Goal: Book appointment/travel/reservation

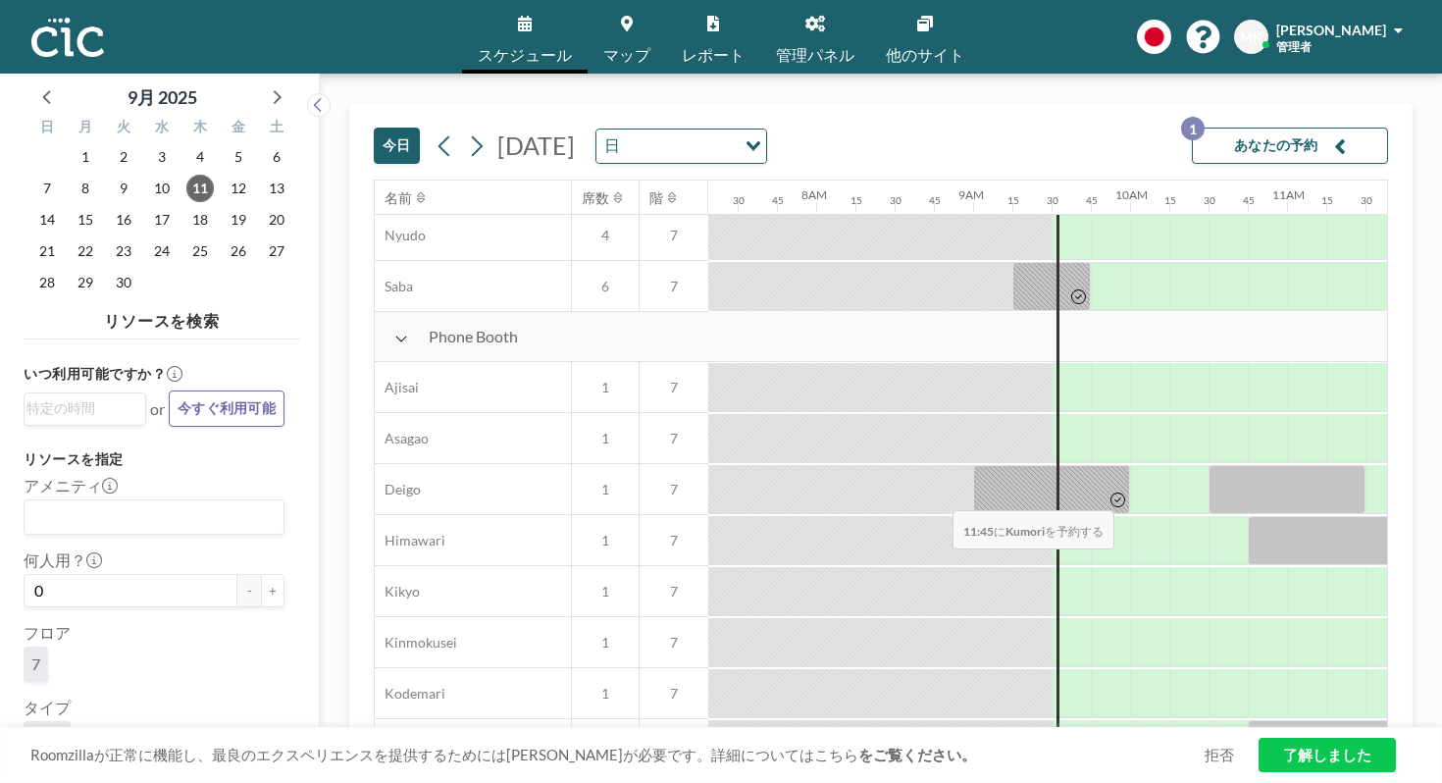
scroll to position [940, 1147]
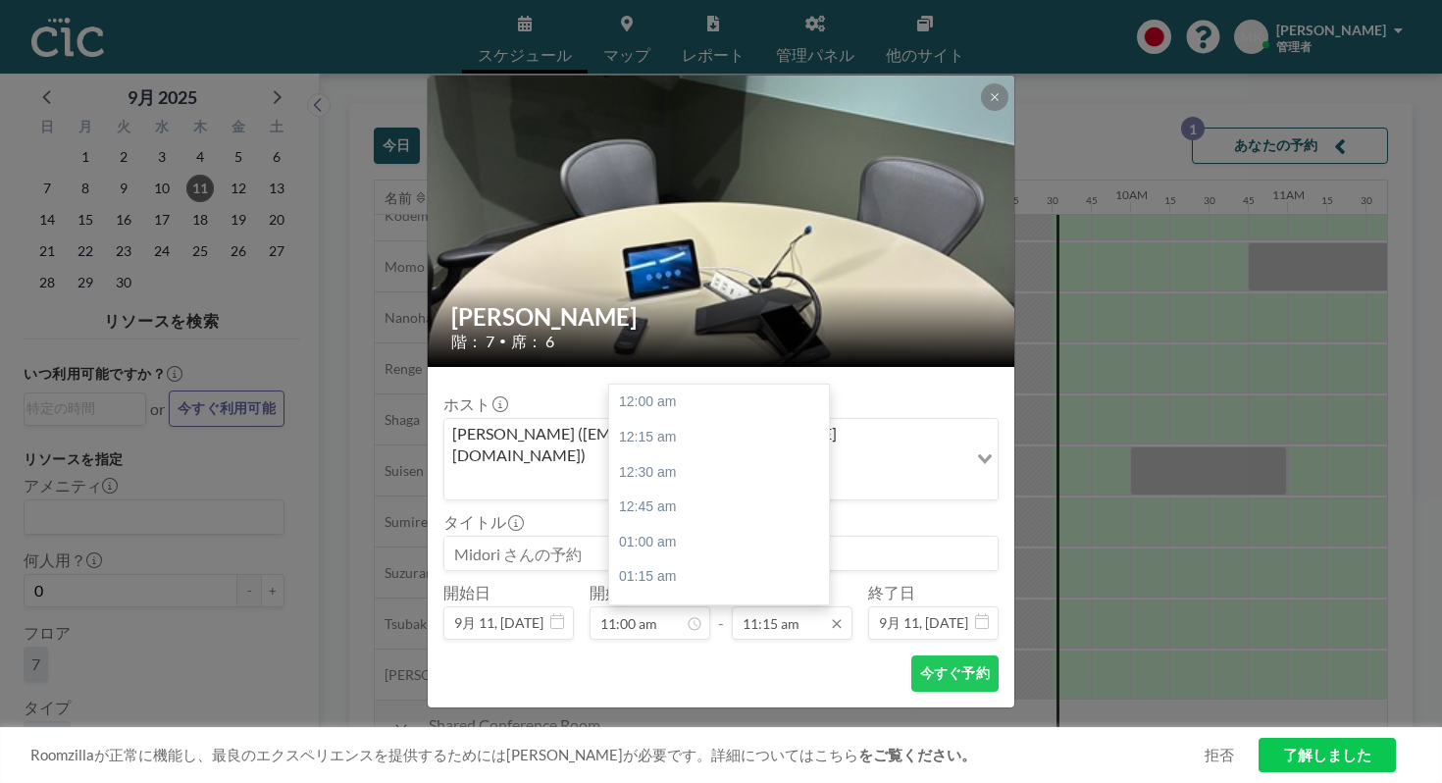
scroll to position [1408, 0]
click at [778, 606] on input "11:15 am" at bounding box center [792, 622] width 121 height 33
click at [760, 652] on div "12:00 pm" at bounding box center [719, 669] width 220 height 35
type input "12:00 pm"
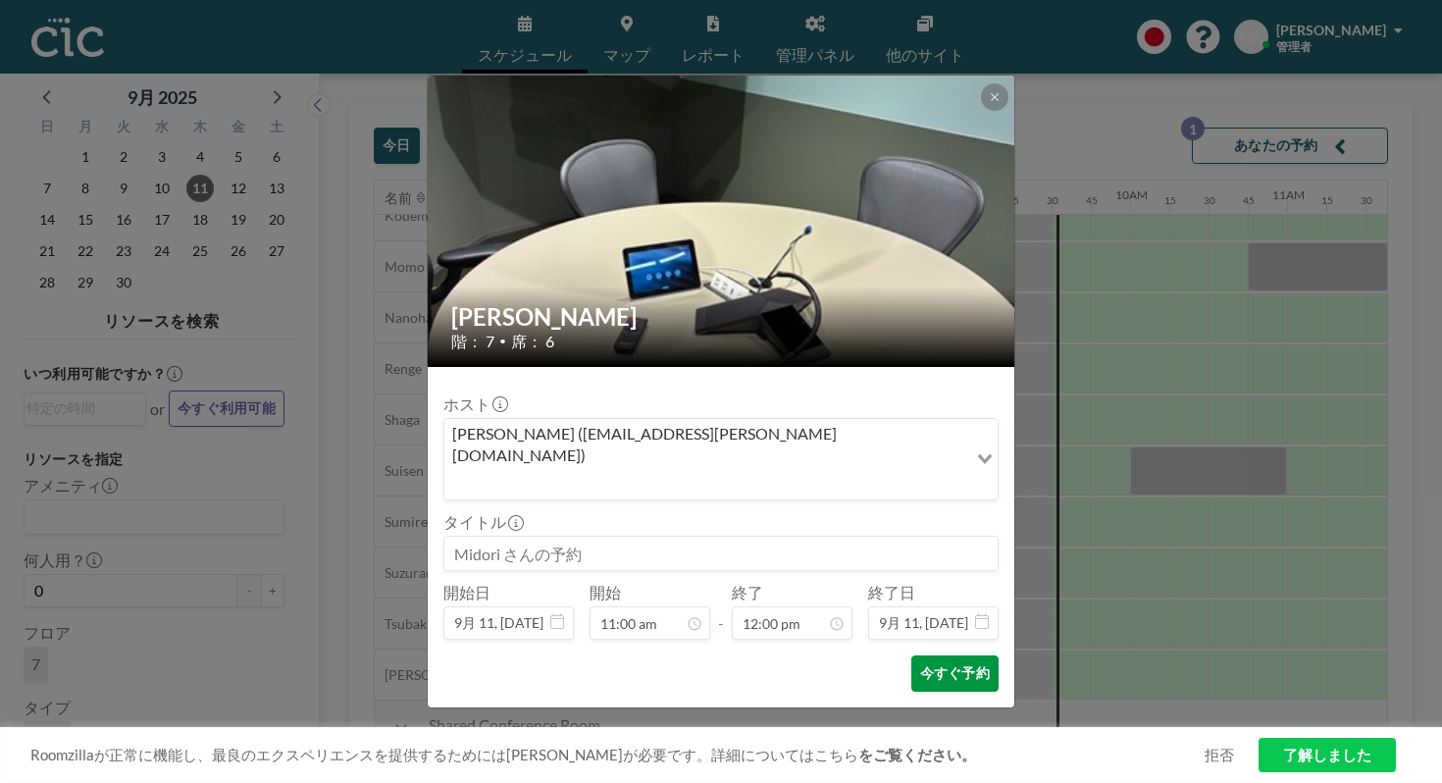
click at [914, 655] on button "今すぐ予約" at bounding box center [954, 673] width 87 height 36
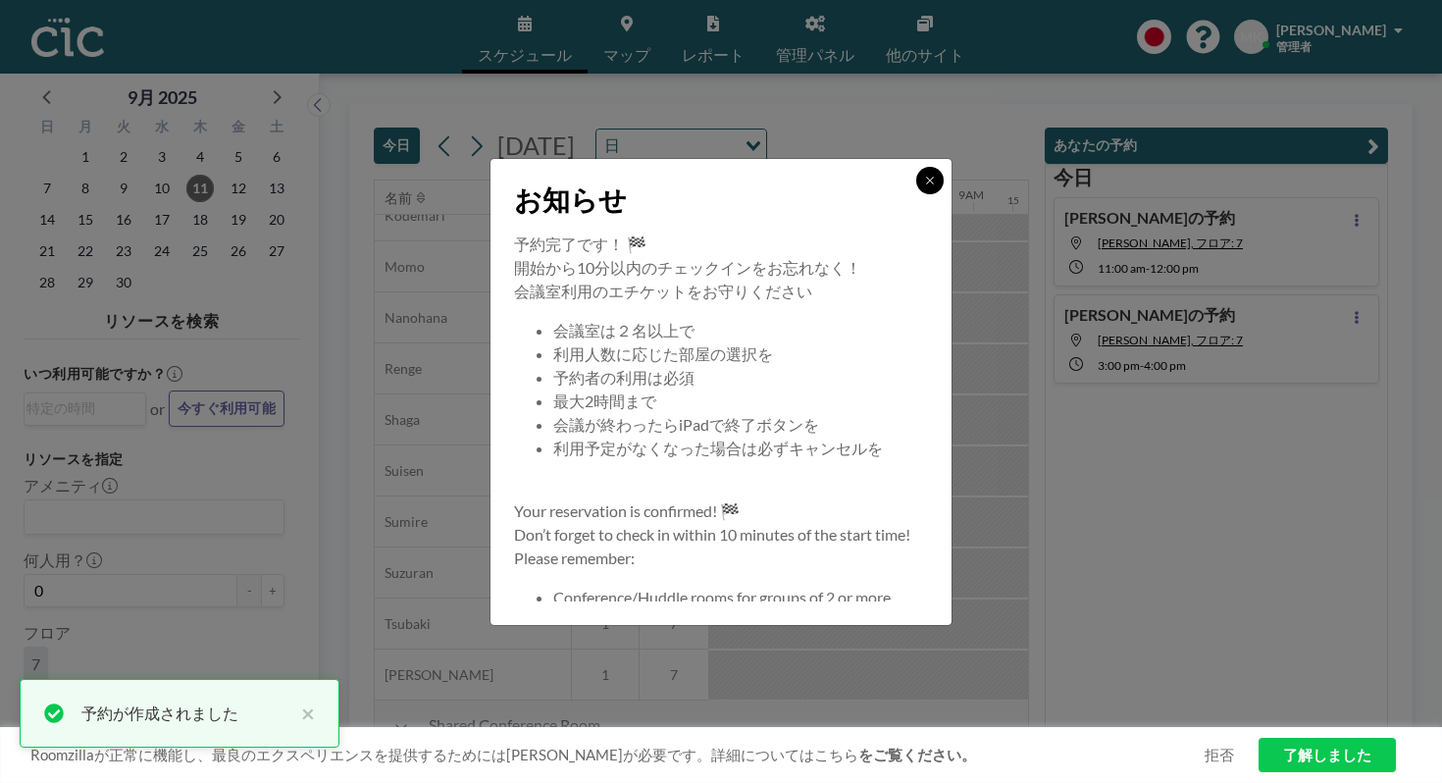
click at [926, 183] on icon at bounding box center [929, 180] width 7 height 7
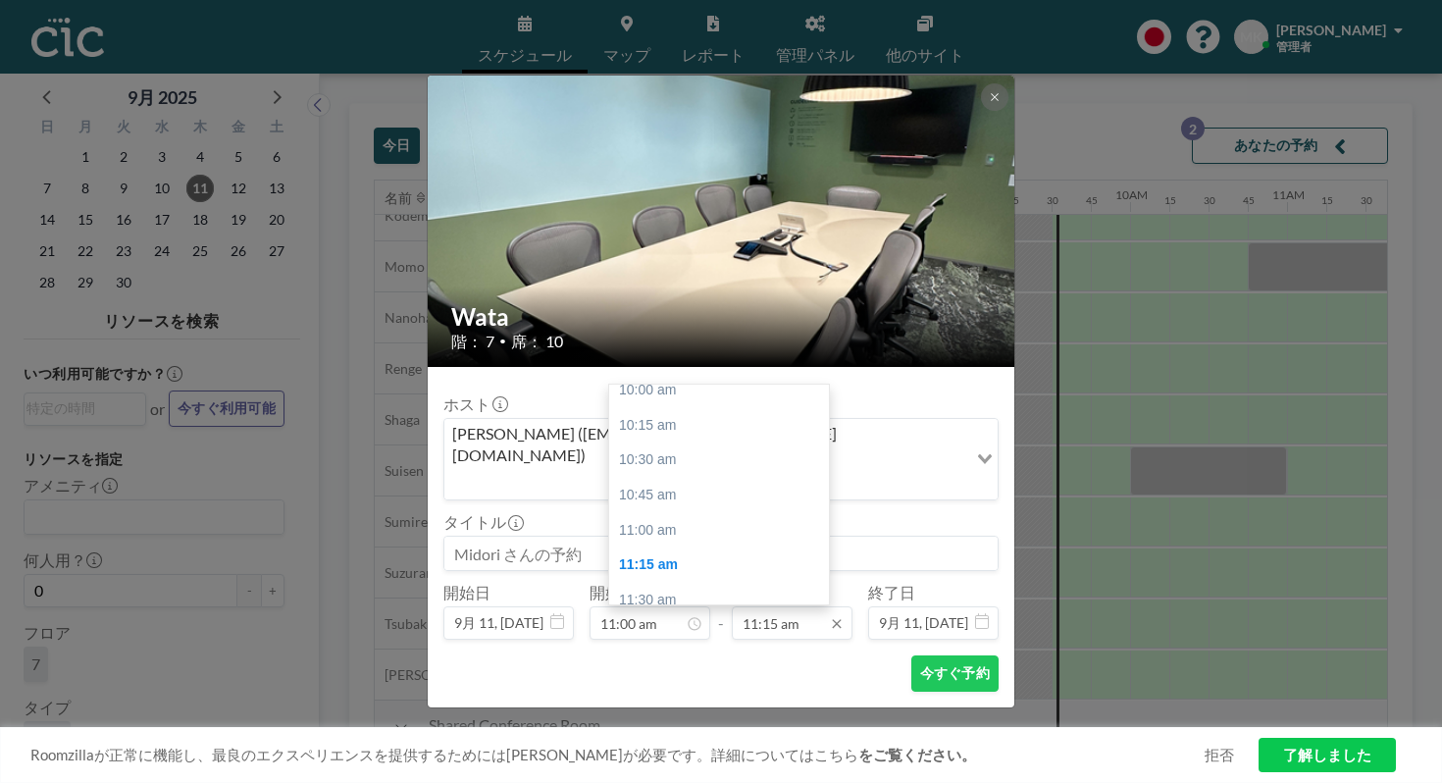
click at [792, 606] on input "11:15 am" at bounding box center [792, 622] width 121 height 33
click at [753, 652] on div "12:00 pm" at bounding box center [719, 669] width 220 height 35
type input "12:00 pm"
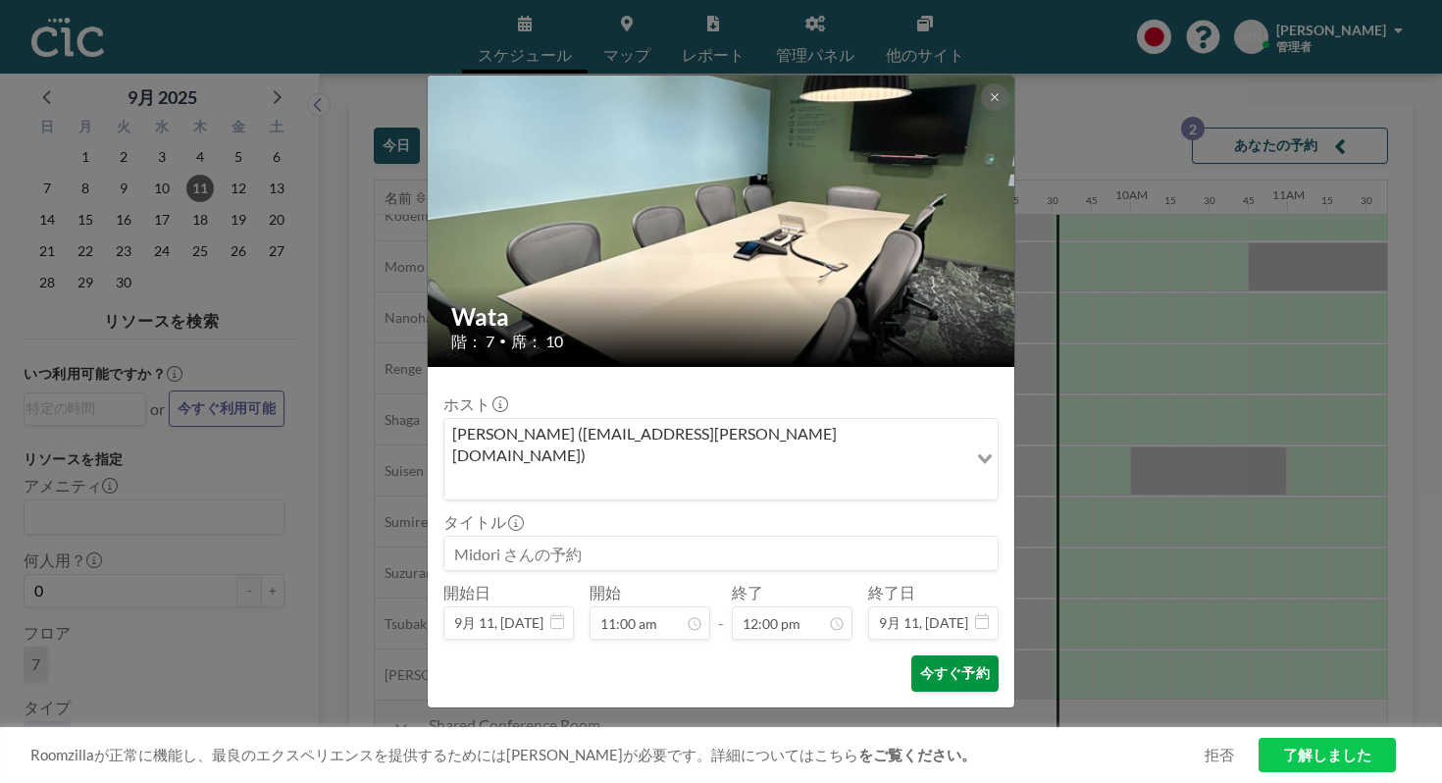
click at [911, 655] on button "今すぐ予約" at bounding box center [954, 673] width 87 height 36
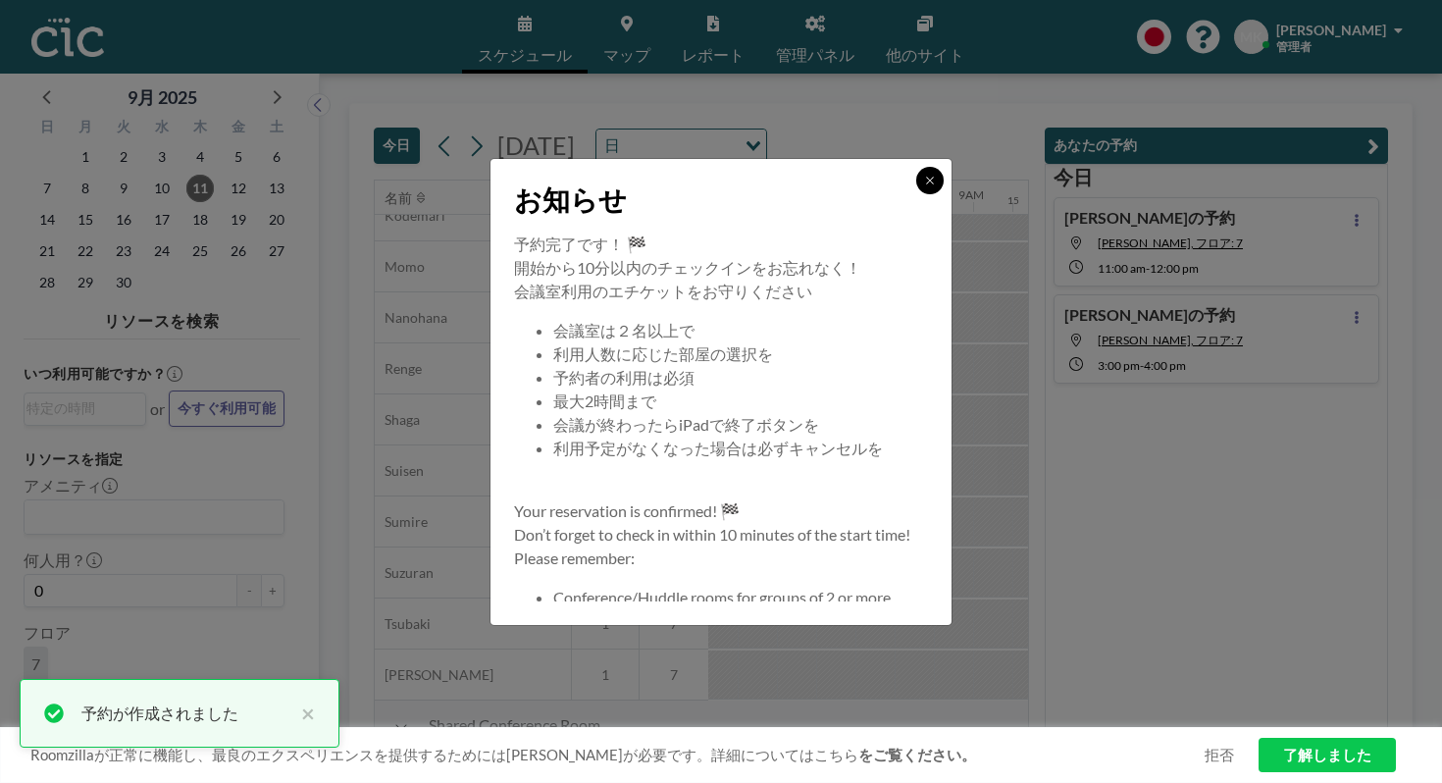
click at [924, 186] on icon at bounding box center [930, 181] width 12 height 12
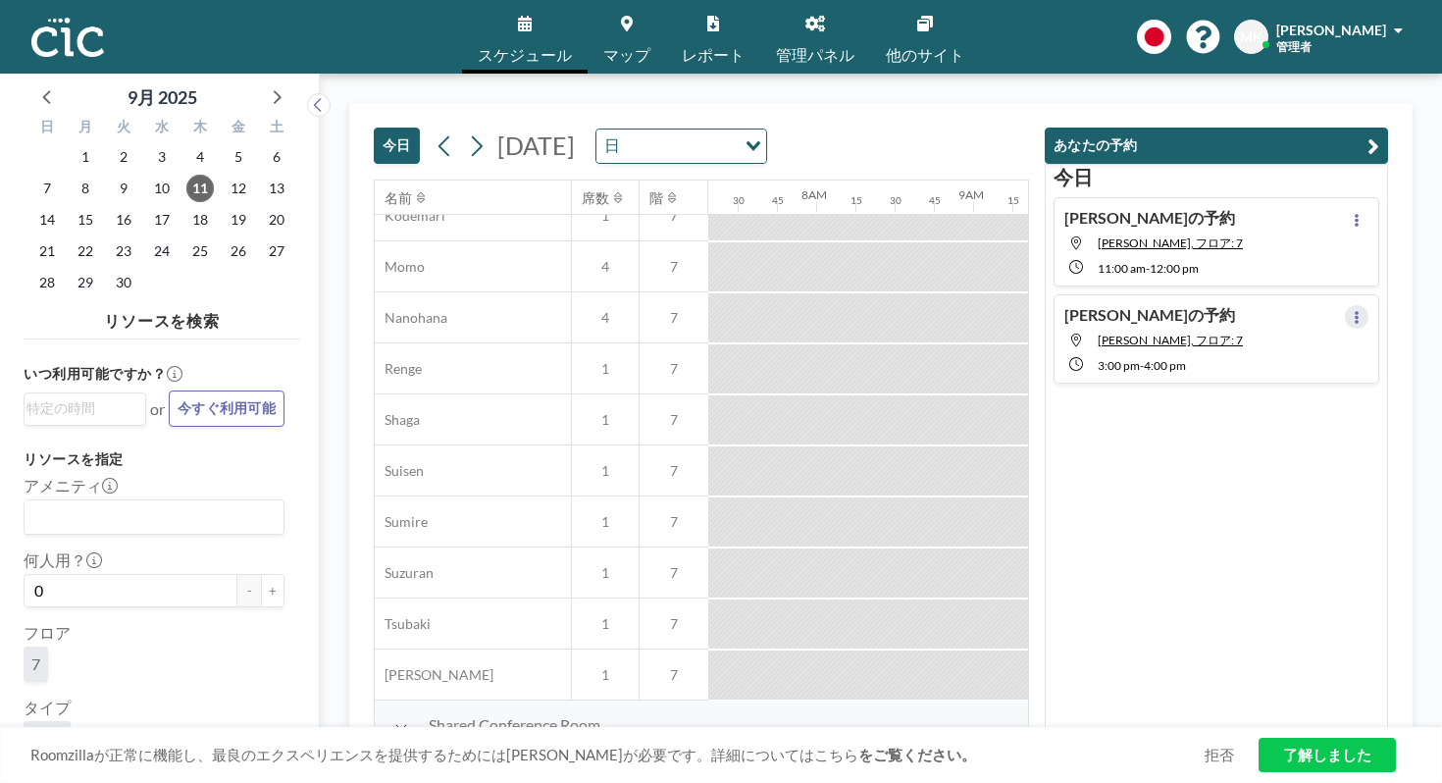
click at [1358, 311] on icon at bounding box center [1356, 317] width 4 height 13
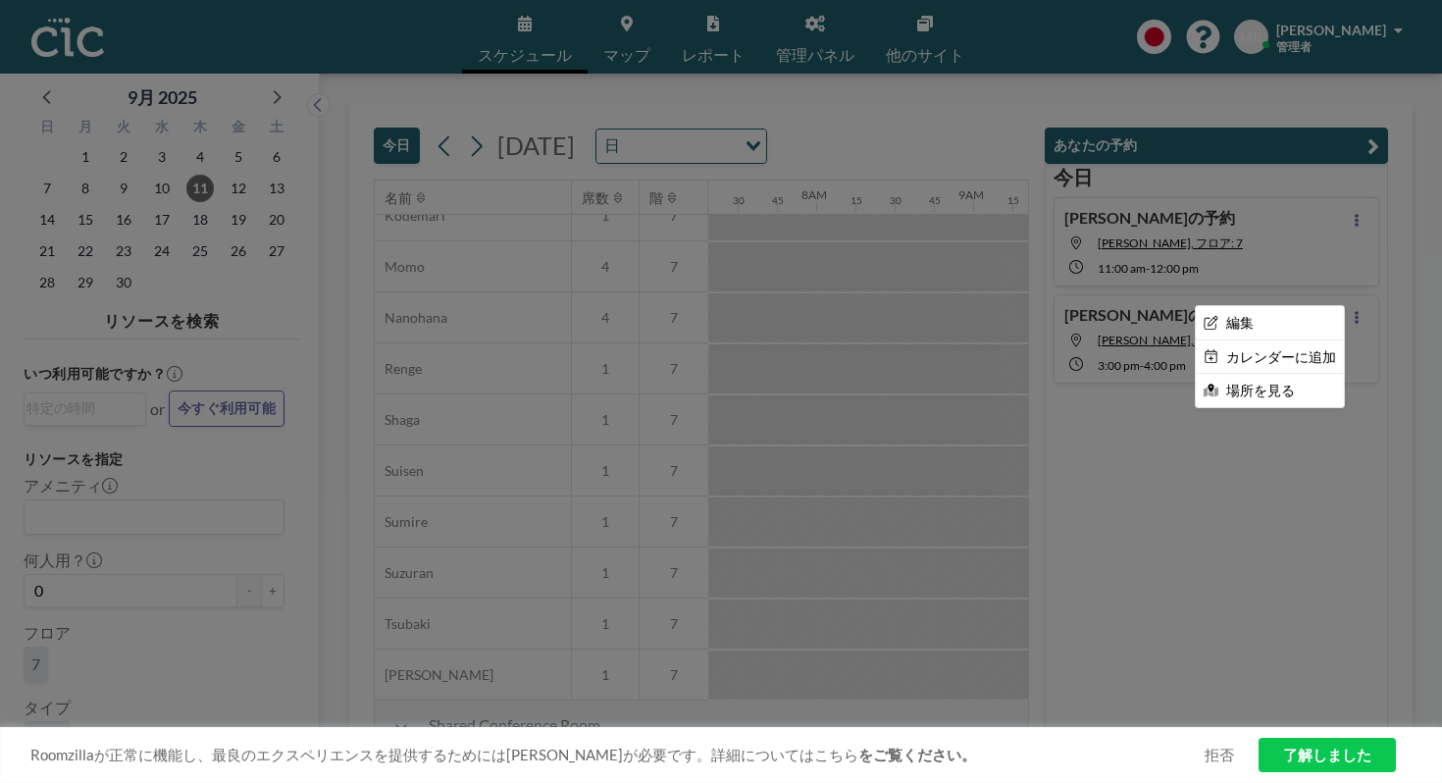
click at [1236, 548] on div at bounding box center [721, 391] width 1442 height 783
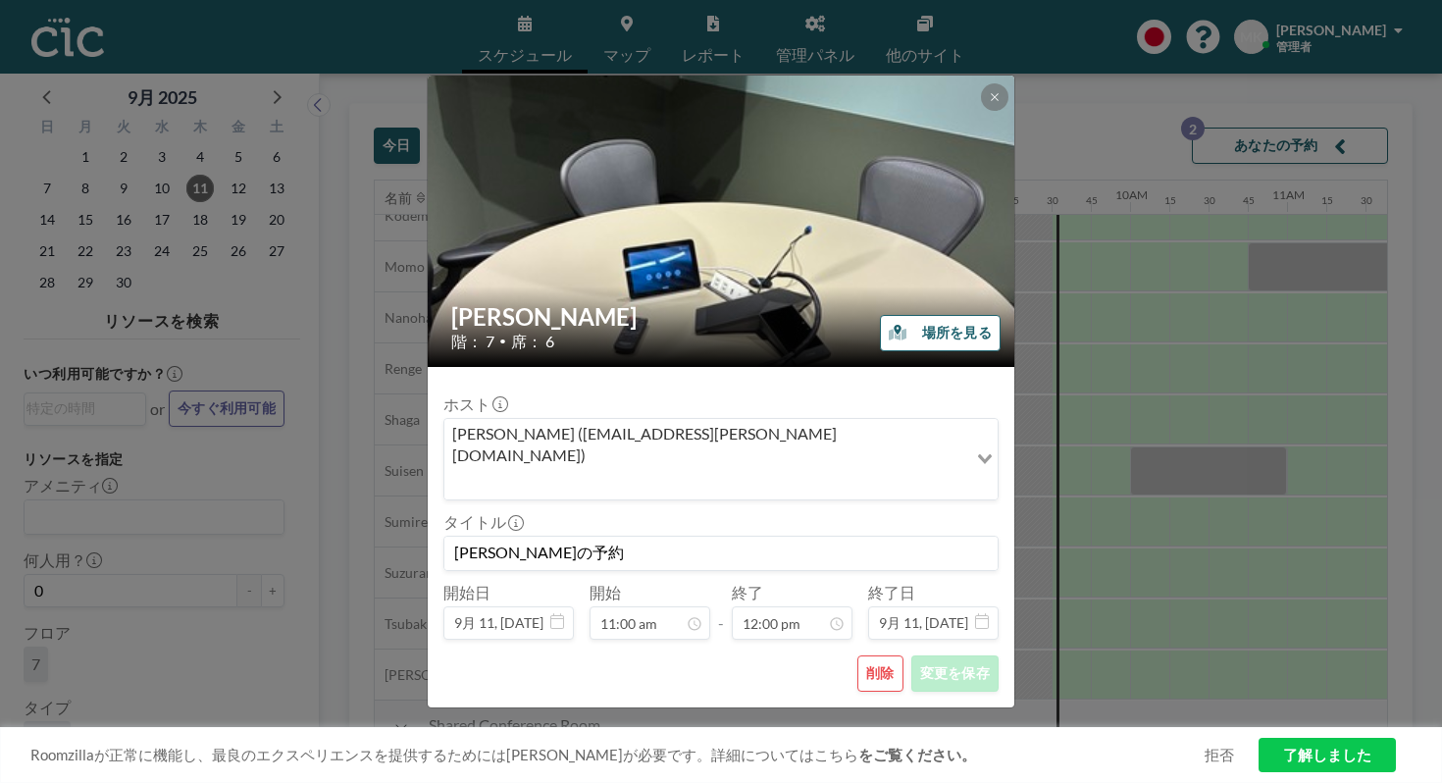
click at [857, 655] on button "削除" at bounding box center [880, 673] width 46 height 36
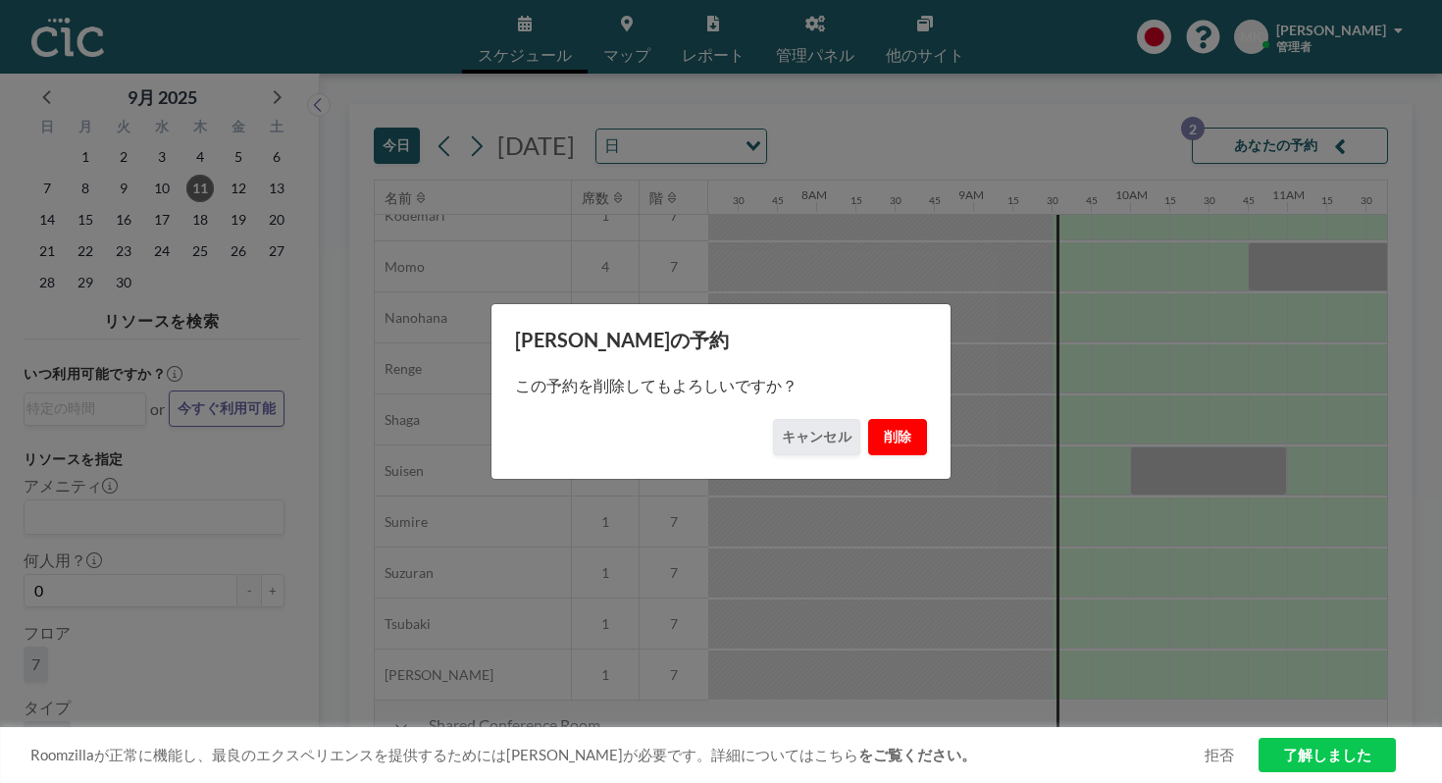
click at [868, 438] on button "削除" at bounding box center [897, 437] width 59 height 36
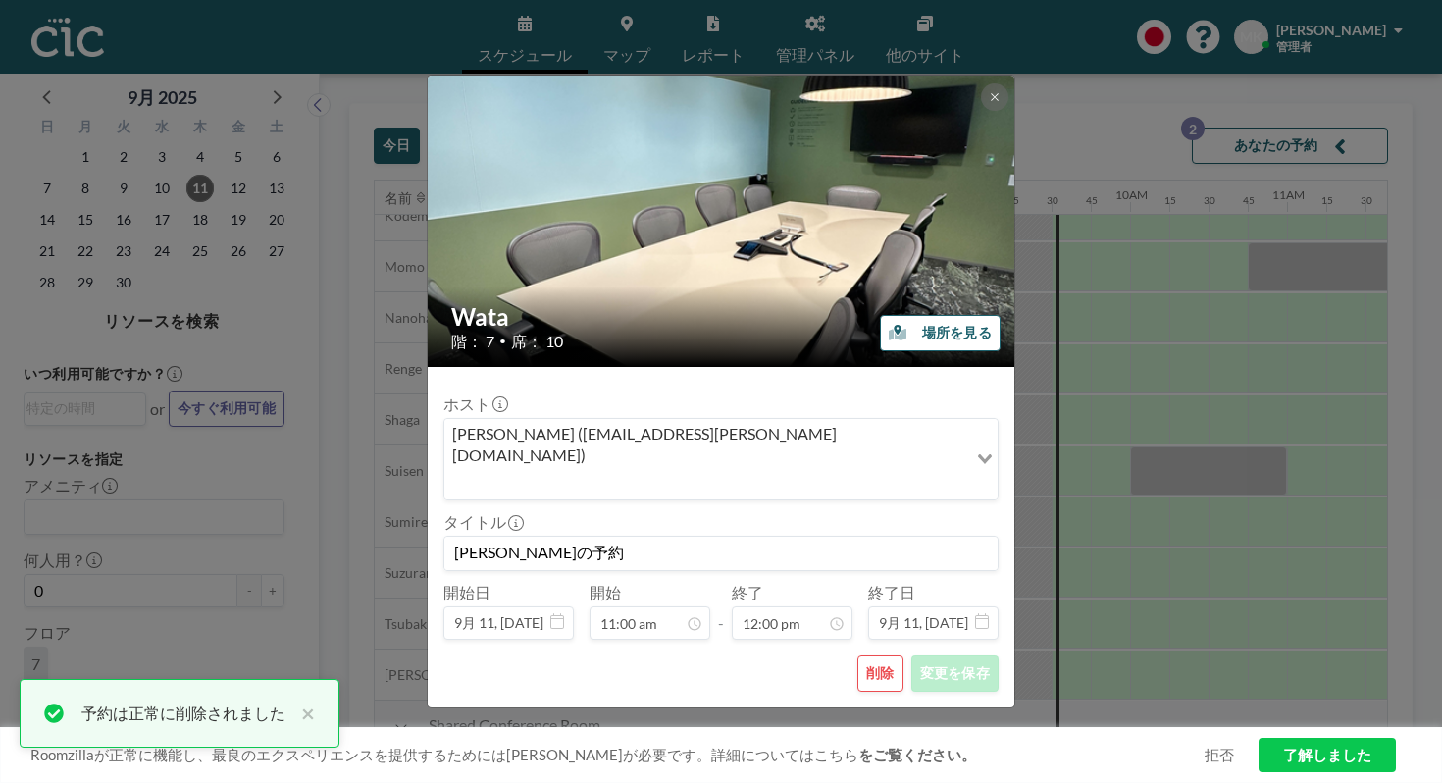
click at [857, 655] on button "削除" at bounding box center [880, 673] width 46 height 36
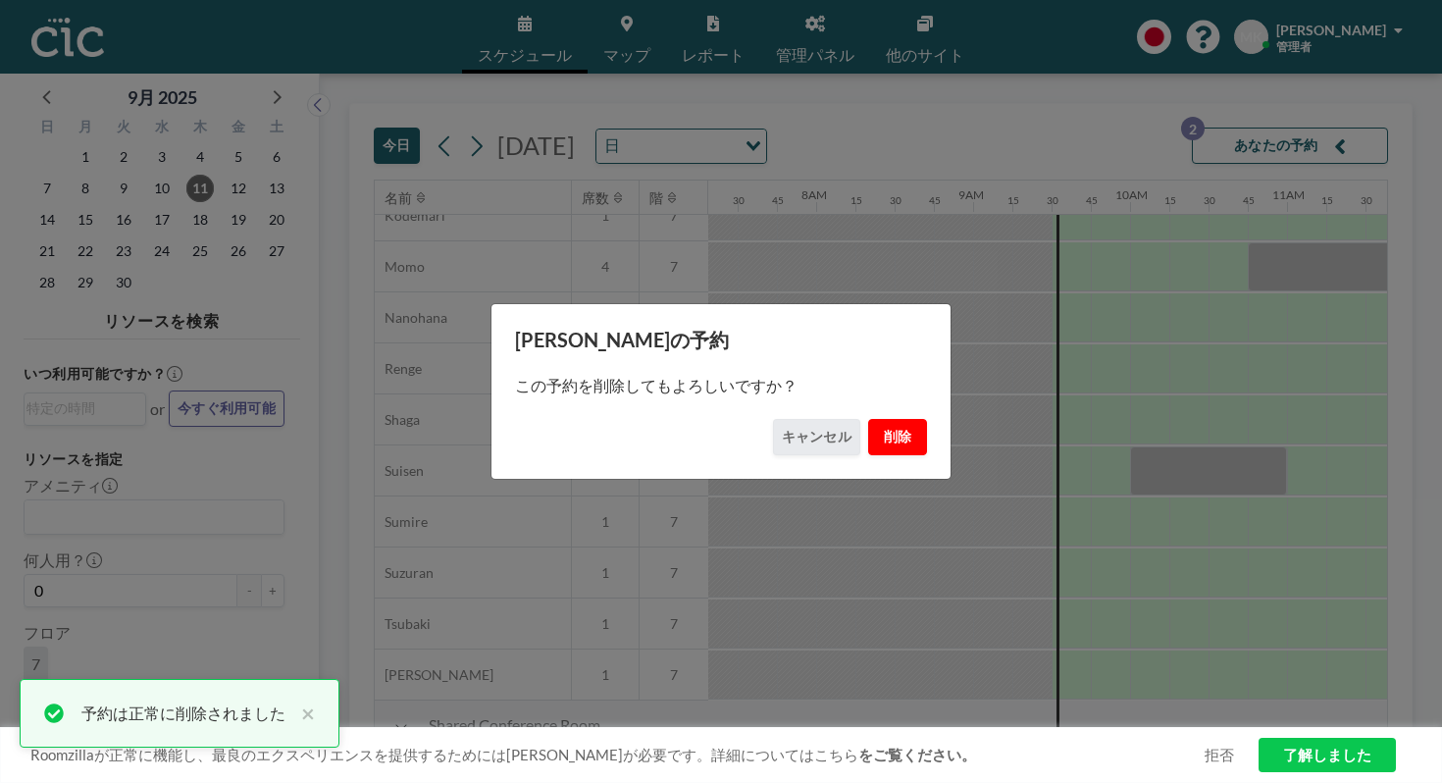
click at [868, 429] on button "削除" at bounding box center [897, 437] width 59 height 36
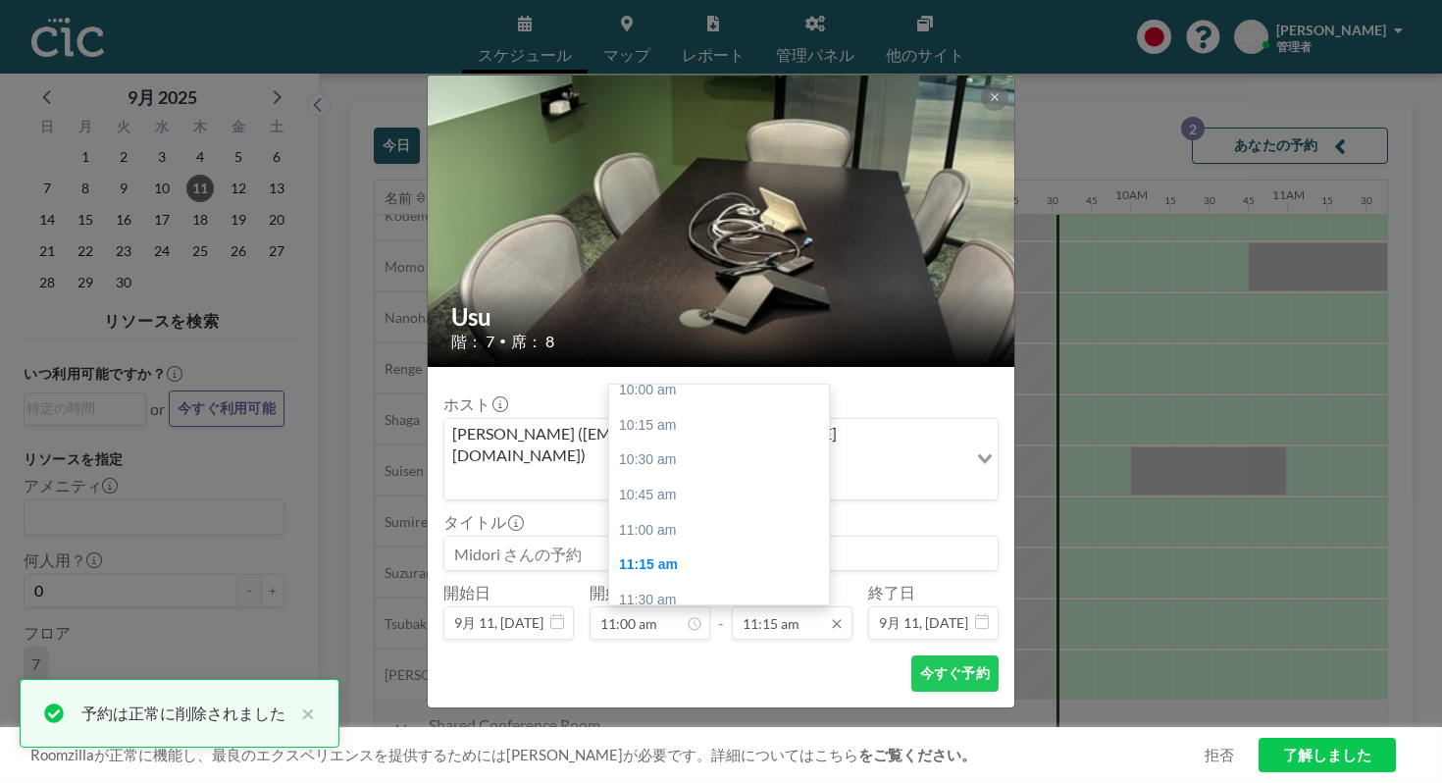
click at [791, 606] on input "11:15 am" at bounding box center [792, 622] width 121 height 33
click at [744, 652] on div "12:00 pm" at bounding box center [719, 669] width 220 height 35
type input "12:00 pm"
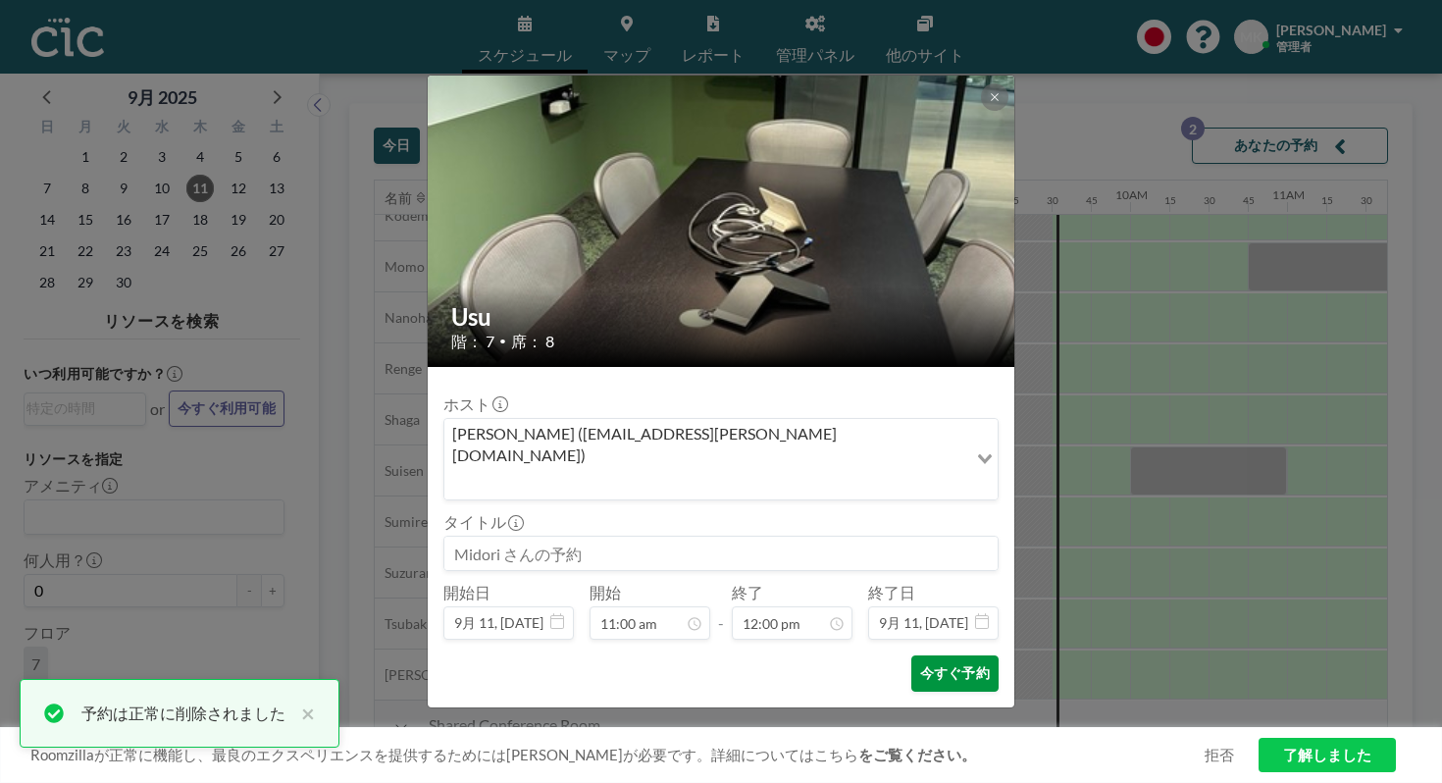
scroll to position [1502, 0]
click at [911, 655] on button "今すぐ予約" at bounding box center [954, 673] width 87 height 36
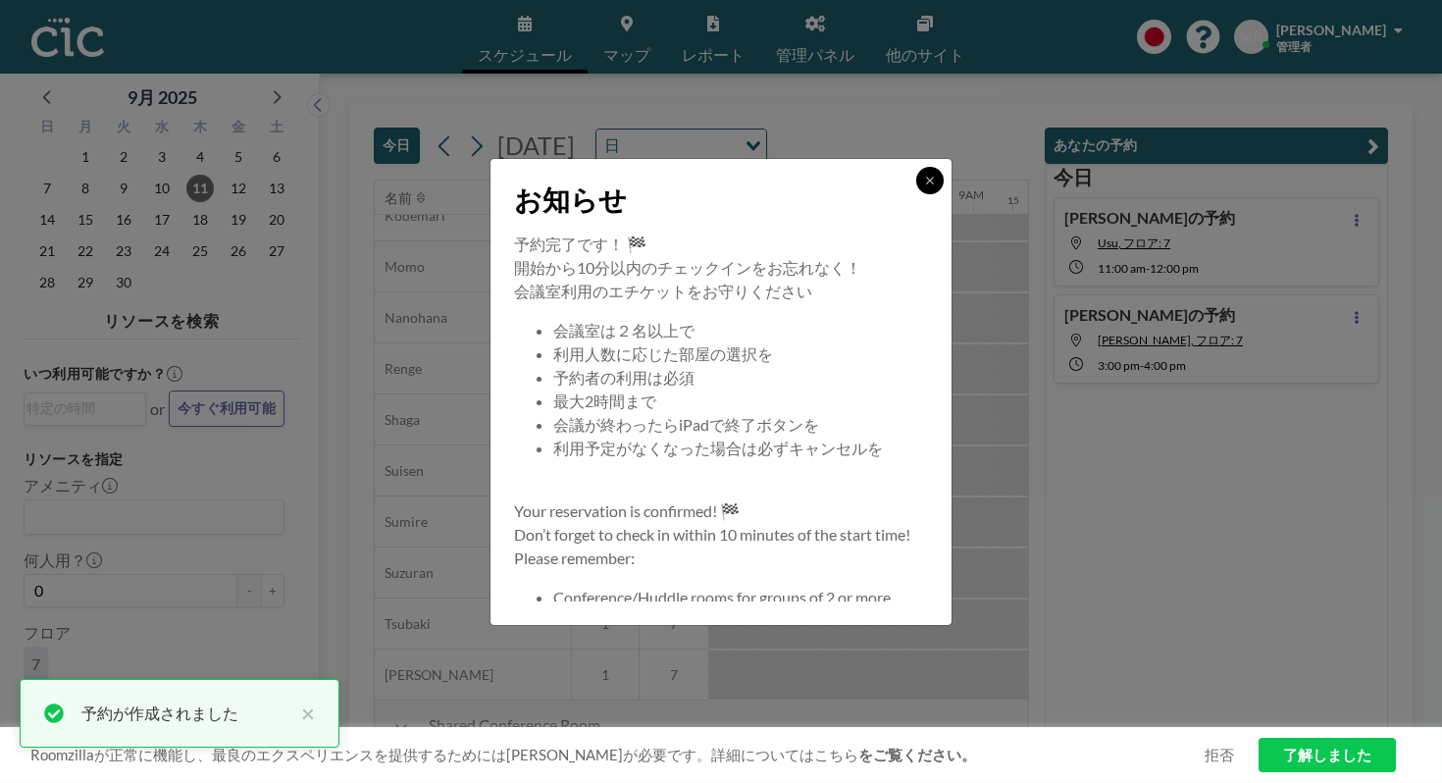
click at [924, 186] on icon at bounding box center [930, 181] width 12 height 12
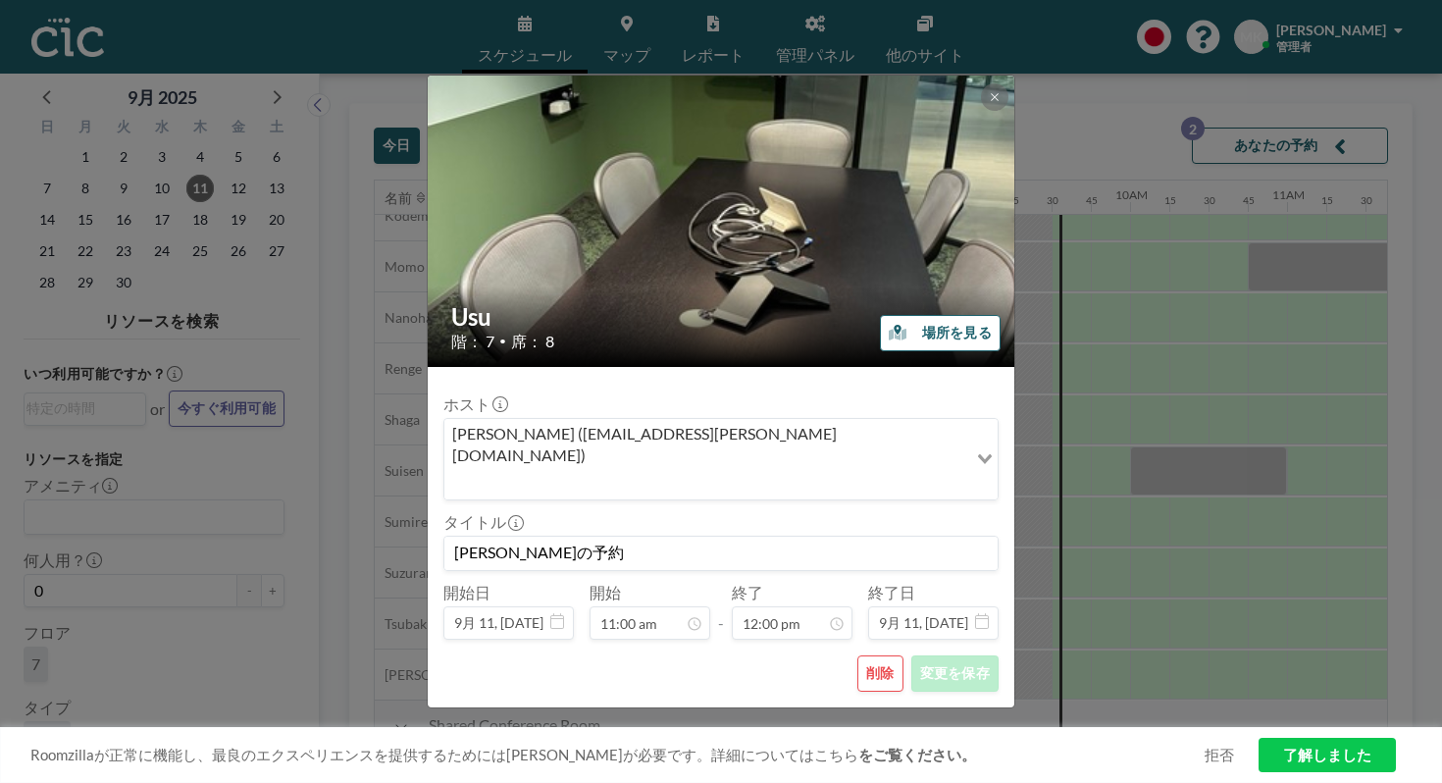
click at [857, 655] on button "削除" at bounding box center [880, 673] width 46 height 36
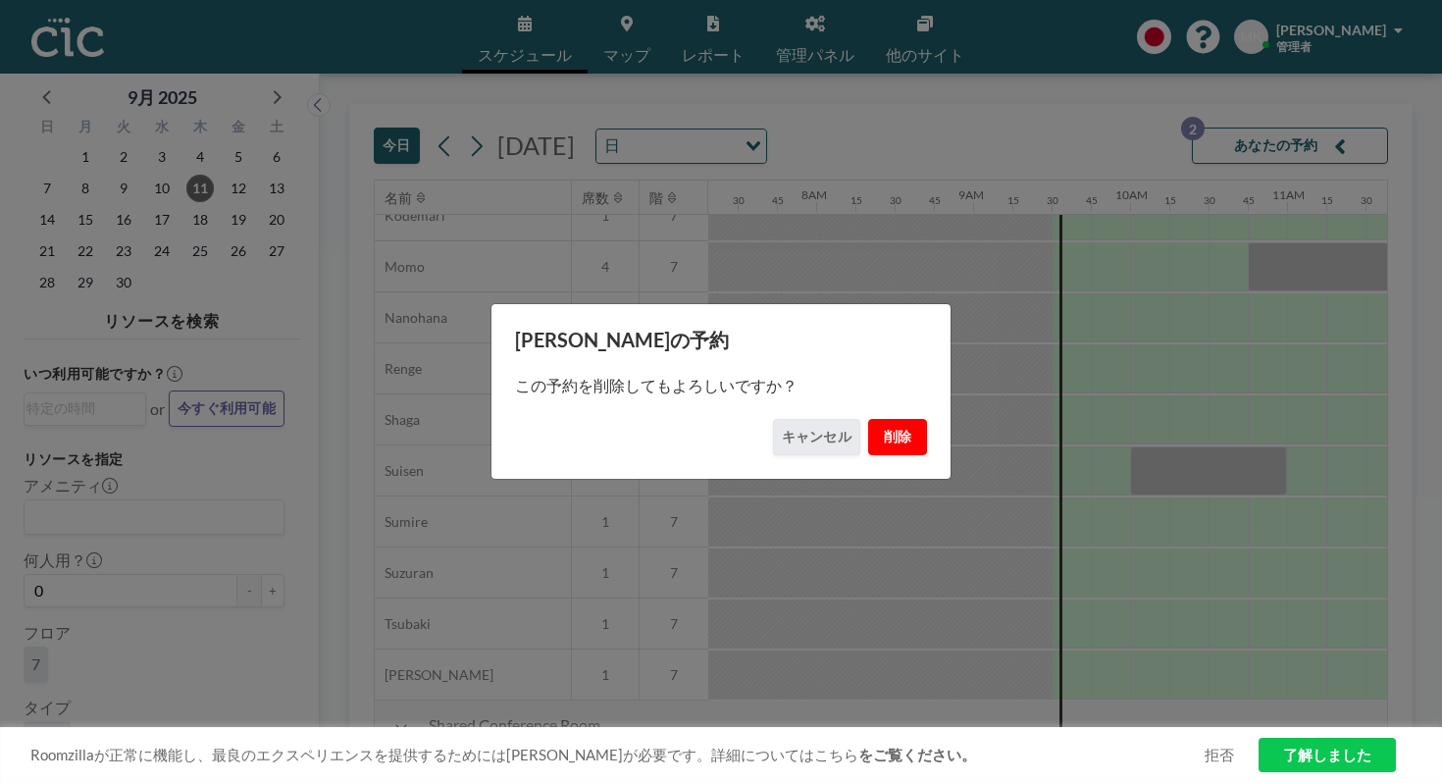
click at [868, 428] on button "削除" at bounding box center [897, 437] width 59 height 36
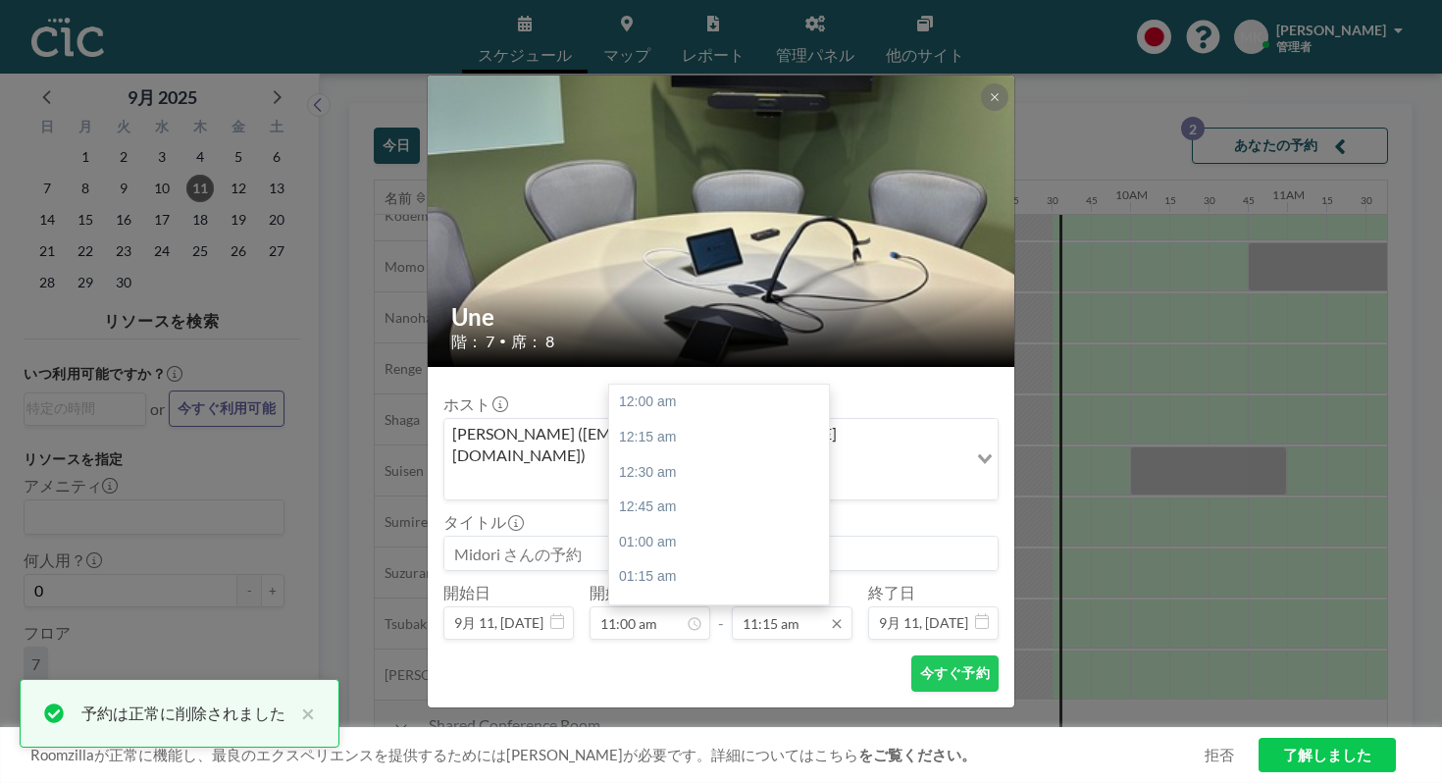
scroll to position [1408, 0]
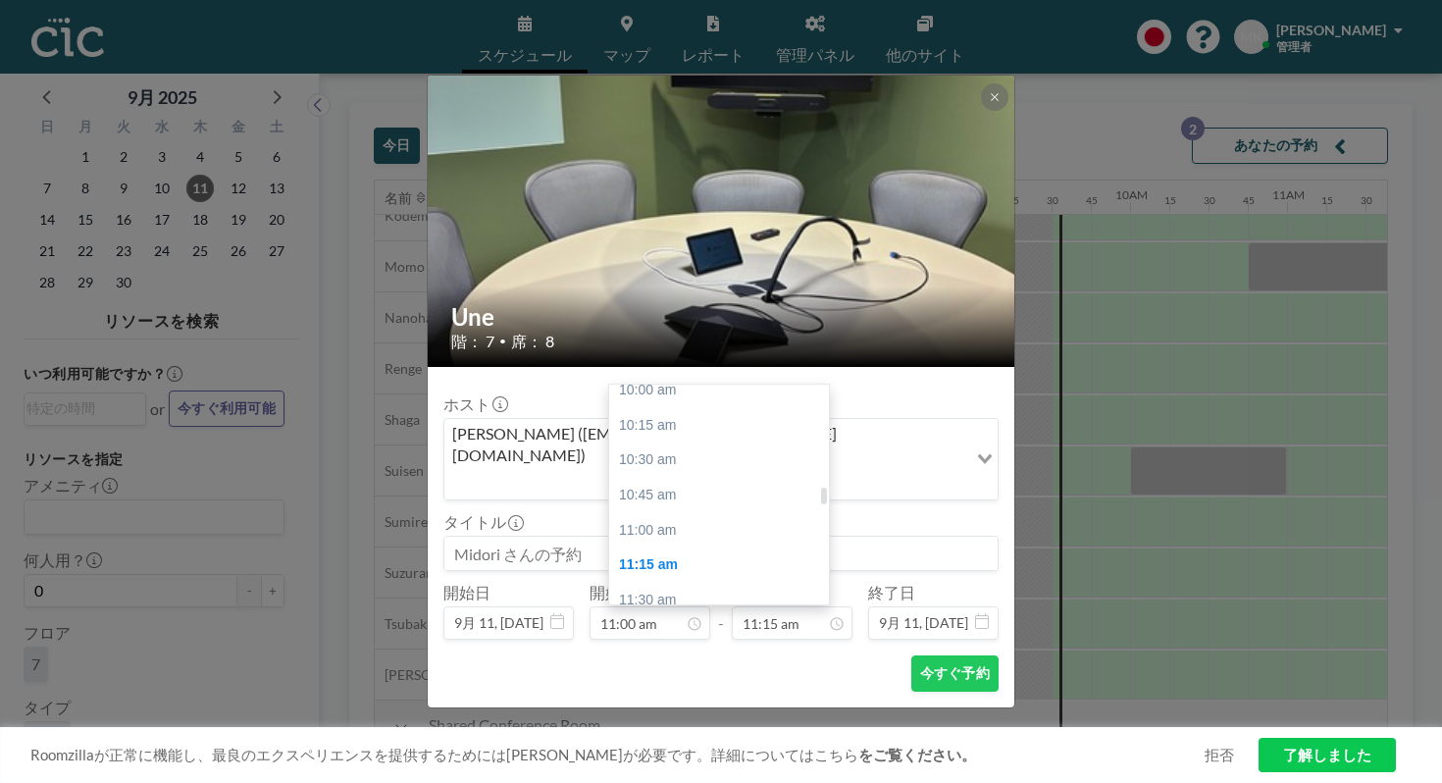
click at [767, 652] on div "12:00 pm" at bounding box center [719, 669] width 220 height 35
type input "12:00 pm"
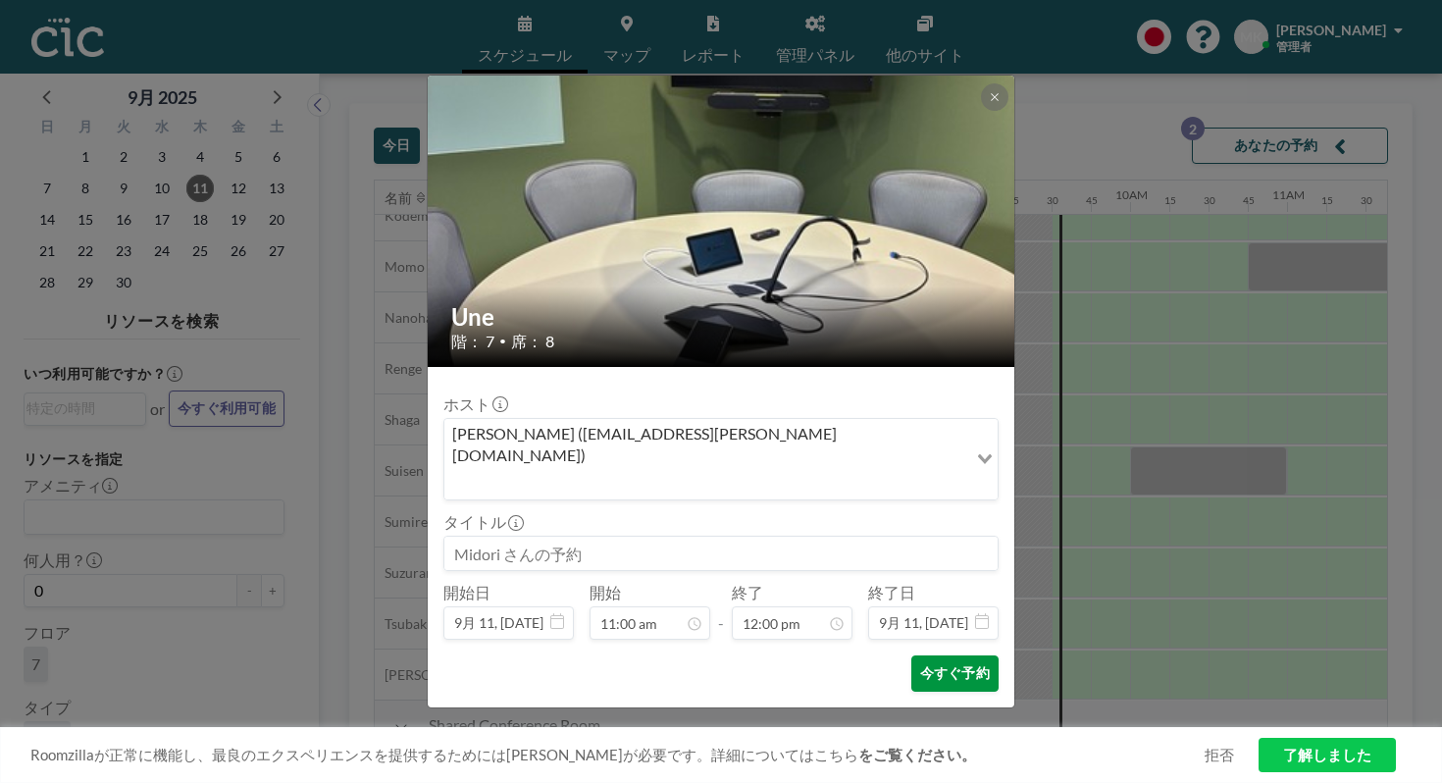
click at [931, 655] on button "今すぐ予約" at bounding box center [954, 673] width 87 height 36
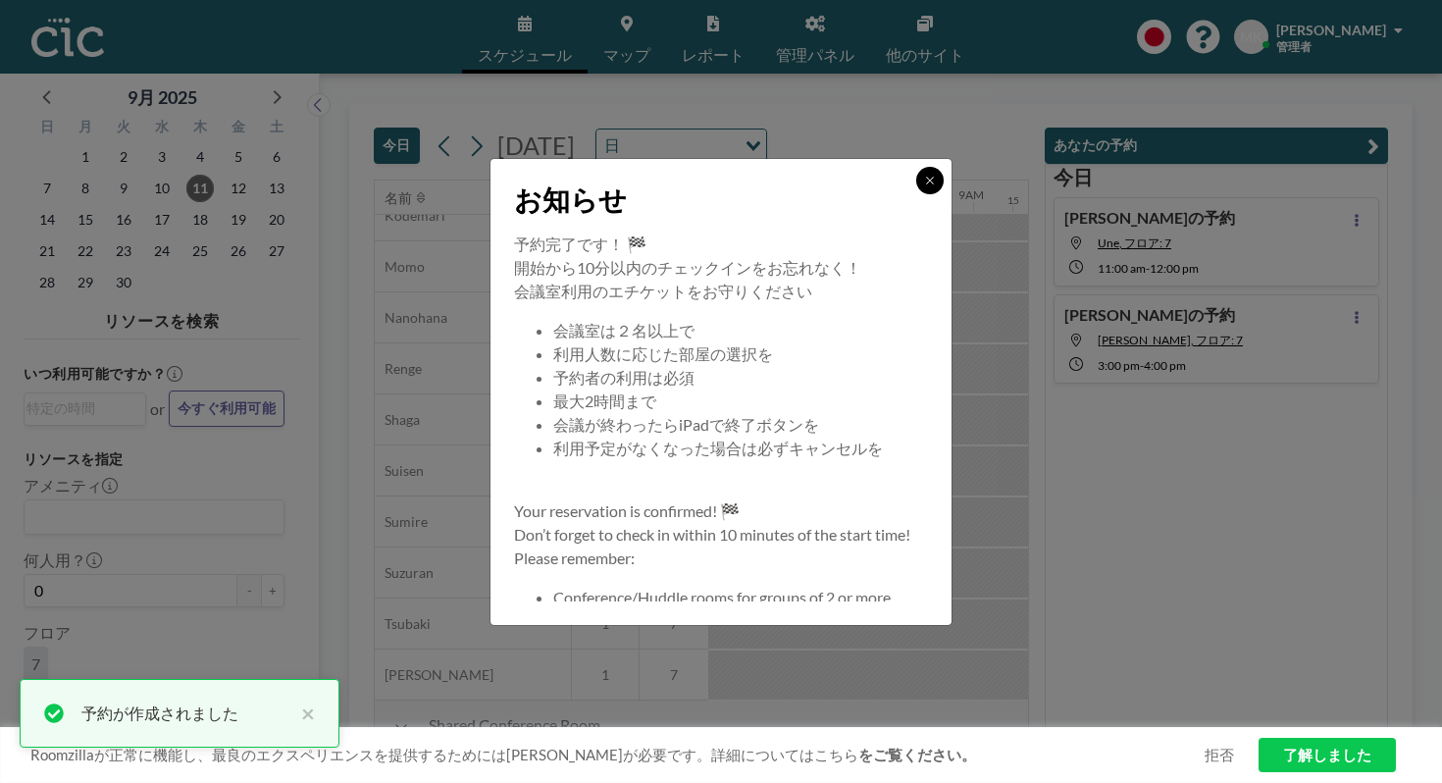
click at [916, 194] on button at bounding box center [929, 180] width 27 height 27
